Goal: Information Seeking & Learning: Learn about a topic

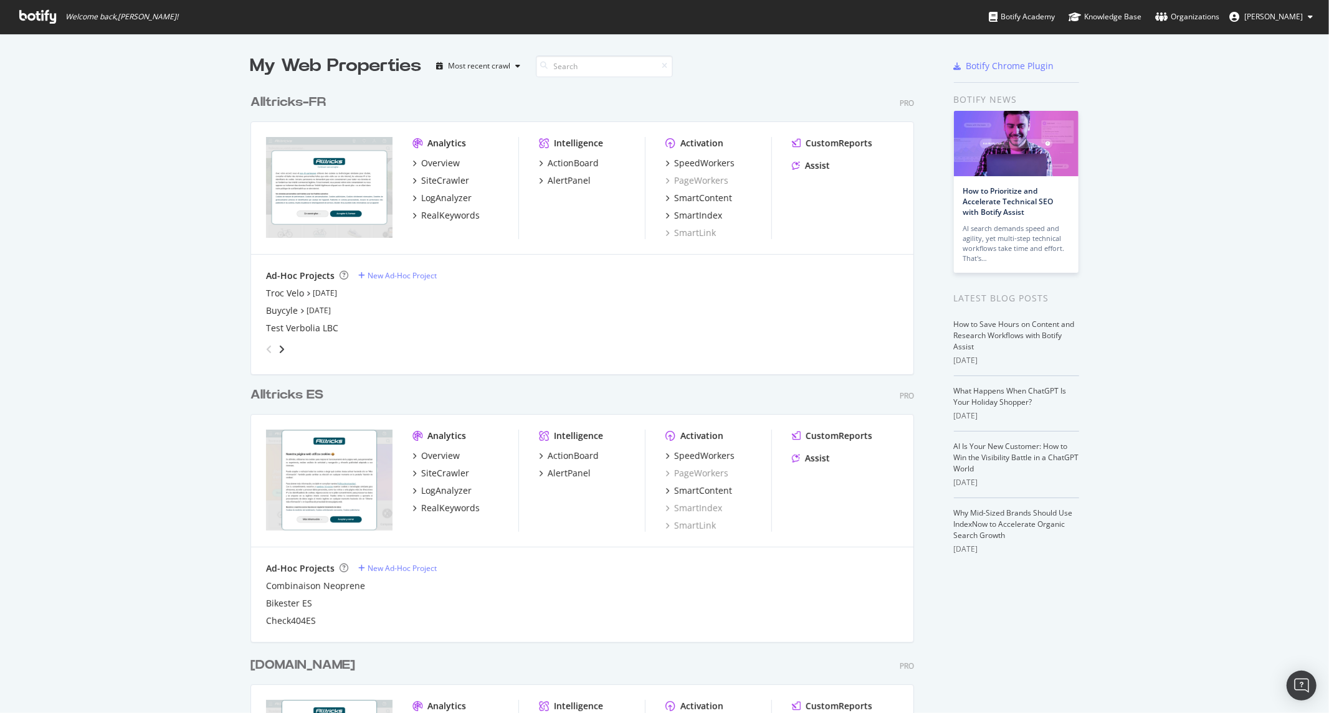
scroll to position [703, 1308]
click at [429, 181] on div "SiteCrawler" at bounding box center [445, 180] width 48 height 12
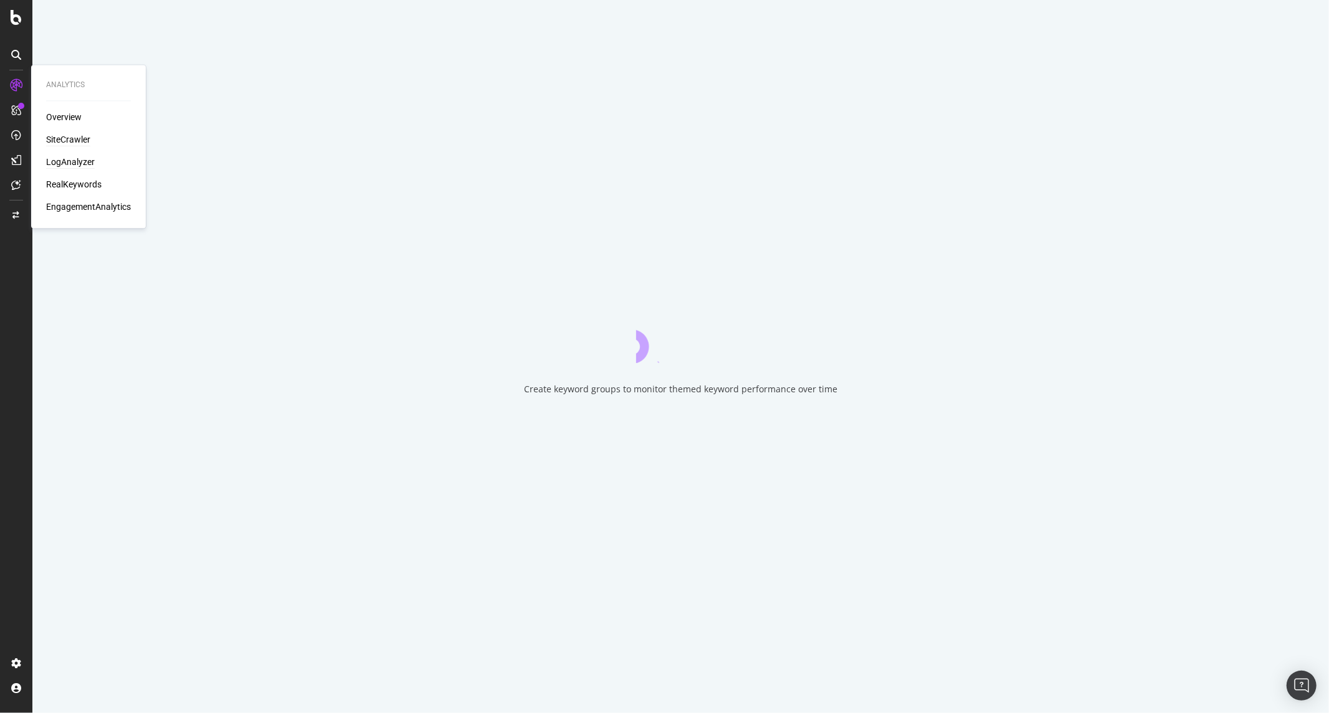
click at [82, 159] on div "LogAnalyzer" at bounding box center [70, 162] width 49 height 12
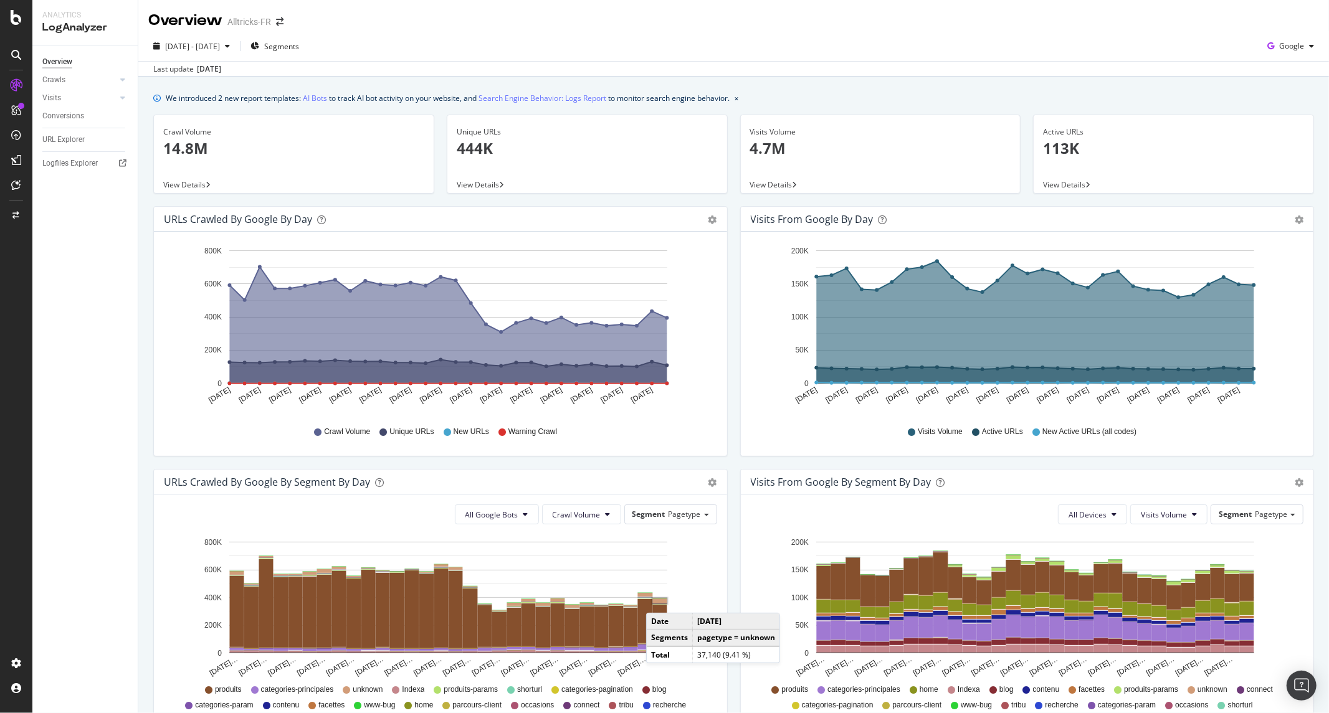
click at [658, 601] on rect "A chart." at bounding box center [660, 601] width 14 height 5
click at [299, 47] on span "Segments" at bounding box center [281, 46] width 35 height 11
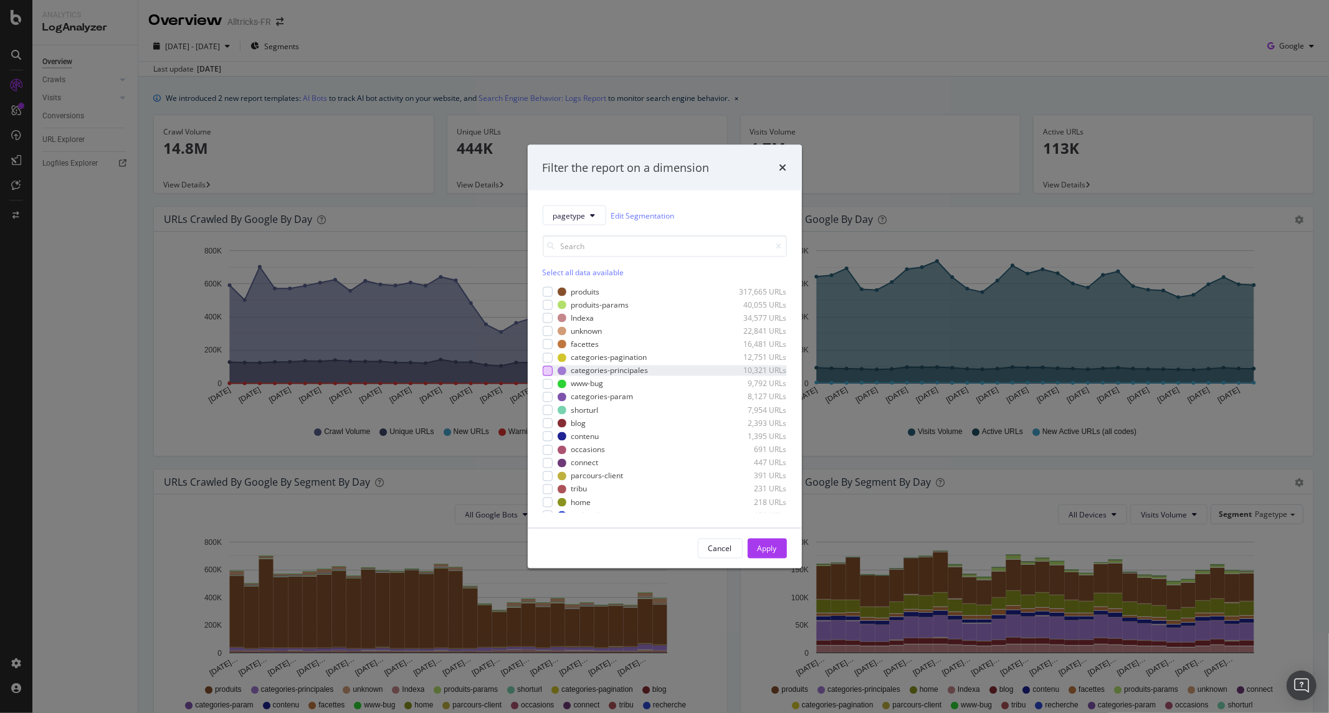
click at [549, 370] on div "modal" at bounding box center [548, 371] width 10 height 10
click at [768, 549] on div "Apply" at bounding box center [766, 548] width 19 height 11
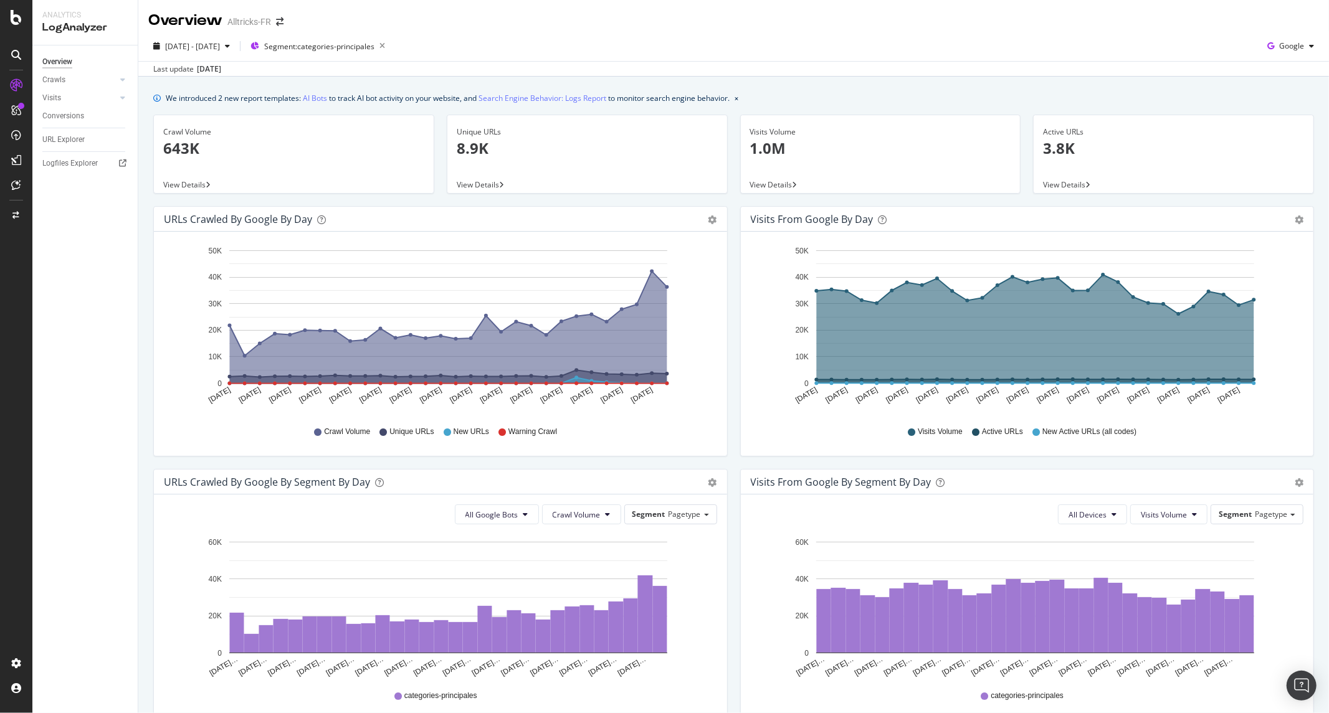
click at [742, 671] on div "All Devices Visits Volume Segment Pagetype Hold CTRL while clicking to filter t…" at bounding box center [1027, 607] width 573 height 224
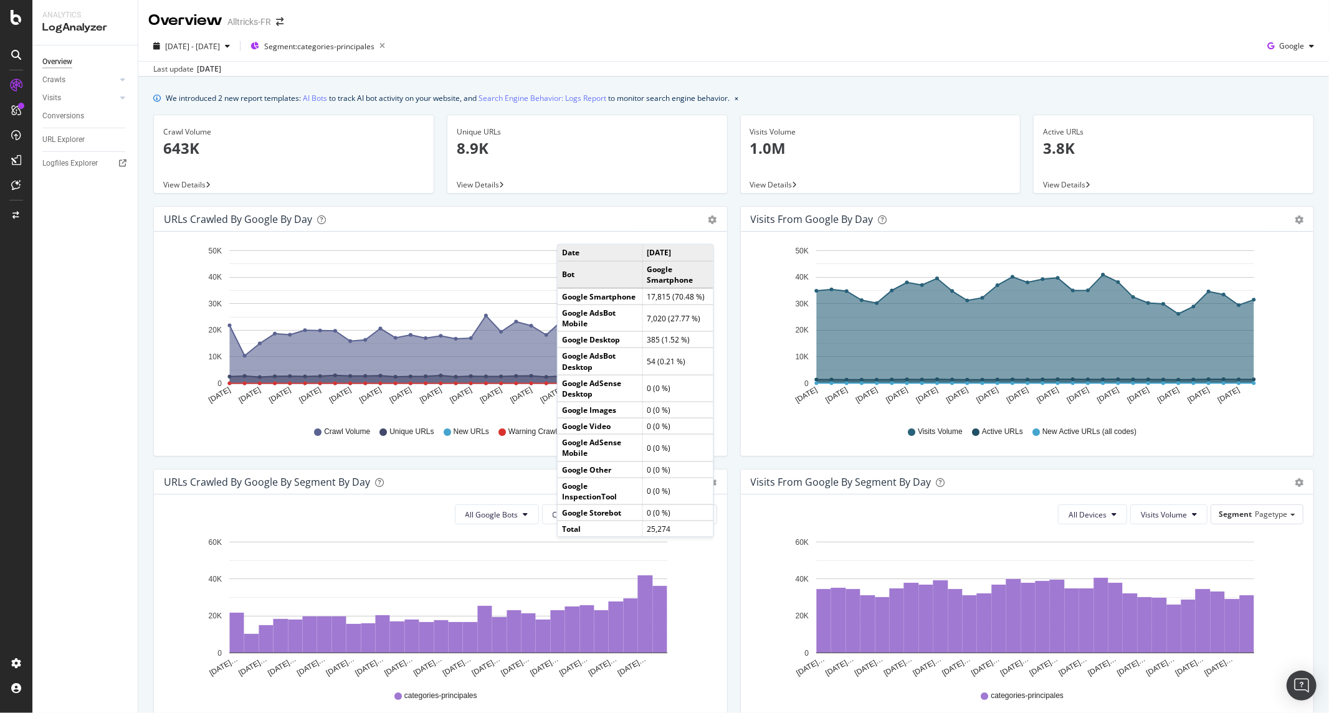
click at [443, 568] on rect "A chart." at bounding box center [448, 597] width 438 height 111
click at [741, 551] on div "All Devices Visits Volume Segment Pagetype Hold CTRL while clicking to filter t…" at bounding box center [1027, 607] width 573 height 224
click at [65, 330] on div "Overview Crawls Daily Distribution Segments Distribution HTTP Codes Resources V…" at bounding box center [84, 379] width 105 height 668
click at [153, 241] on div "URLs Crawled by Google by day Area Table Hold CTRL while clicking to filter the…" at bounding box center [440, 331] width 574 height 250
click at [501, 55] on div "[DATE] - [DATE] Segments Google" at bounding box center [733, 48] width 1190 height 25
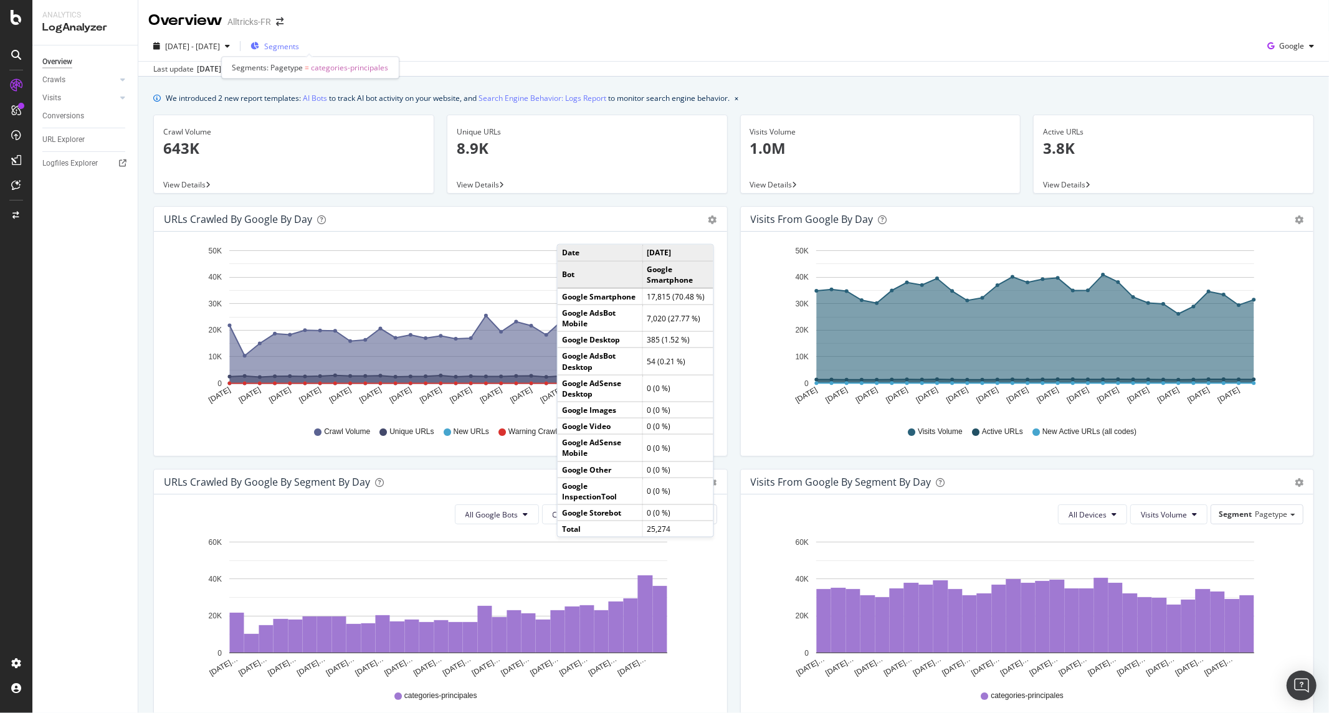
click at [299, 44] on span "Segments" at bounding box center [281, 46] width 35 height 11
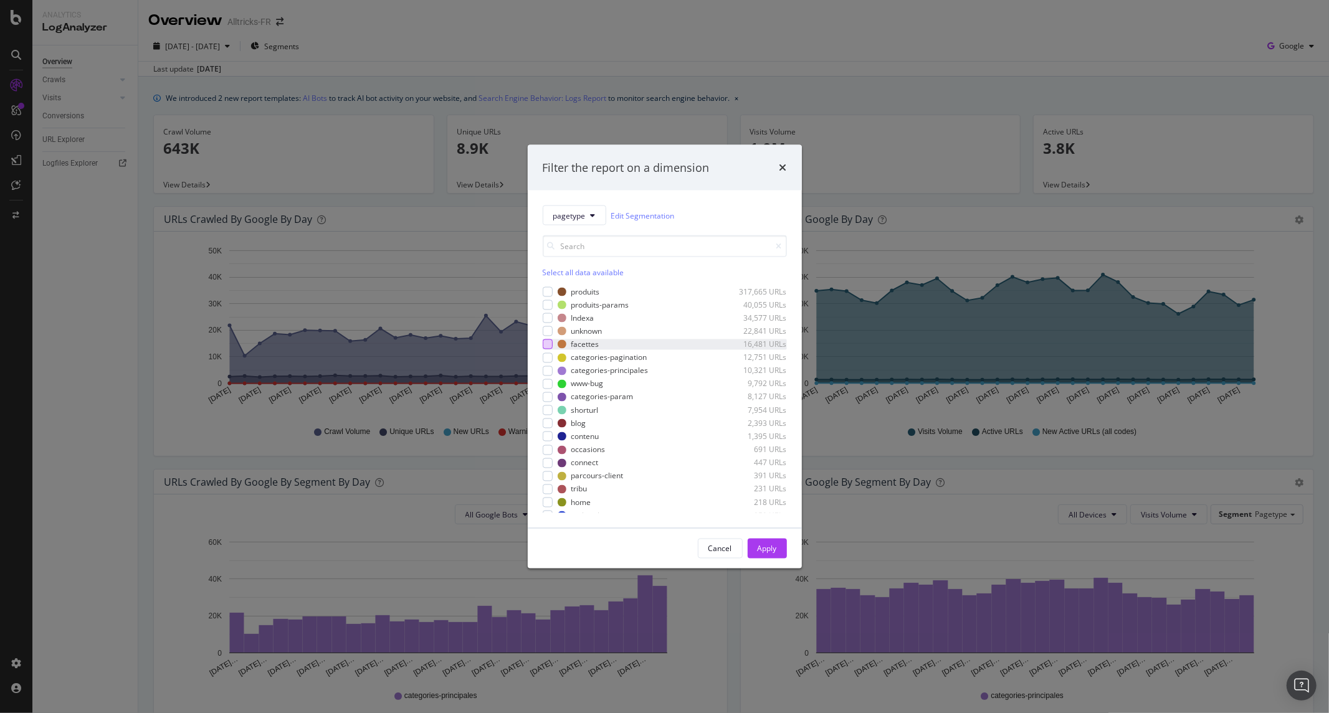
click at [546, 344] on div "modal" at bounding box center [548, 344] width 10 height 10
click at [771, 553] on div "Apply" at bounding box center [766, 548] width 19 height 11
